Goal: Contribute content: Add original content to the website for others to see

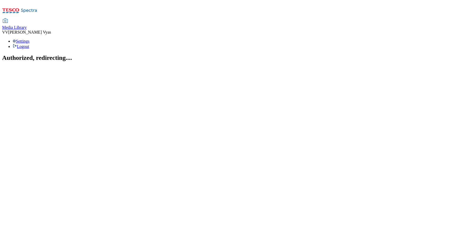
click at [27, 25] on span "Media Library" at bounding box center [14, 27] width 25 height 4
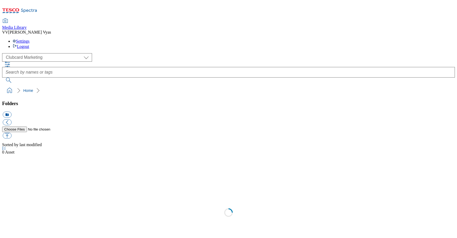
scroll to position [1, 0]
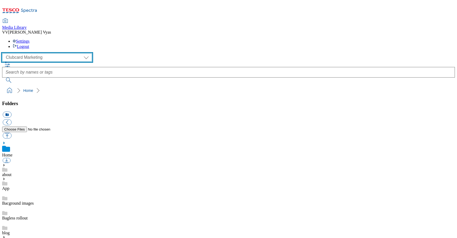
select select "flare-ghs-mktg"
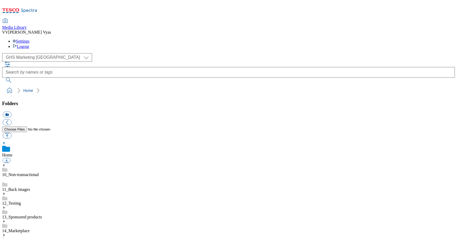
scroll to position [354, 0]
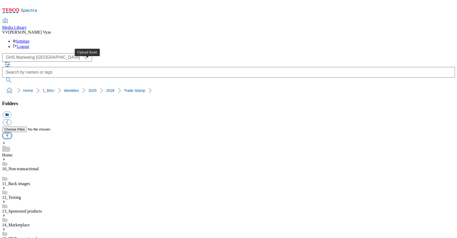
click at [11, 133] on button "button" at bounding box center [7, 136] width 9 height 6
type input "C:\fakepath\2528-GHS-TradeStamp-Crisps.jpg"
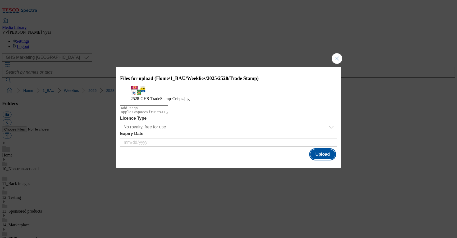
click at [324, 159] on button "Upload" at bounding box center [322, 154] width 25 height 10
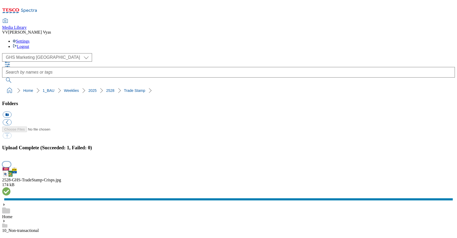
click at [11, 162] on button "button" at bounding box center [7, 164] width 8 height 5
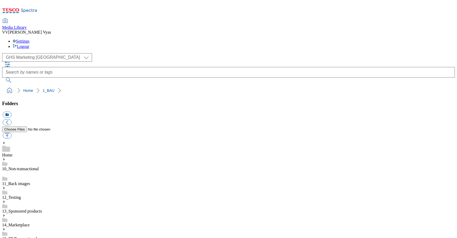
select select "flare-ghs-mktg"
